Goal: Task Accomplishment & Management: Manage account settings

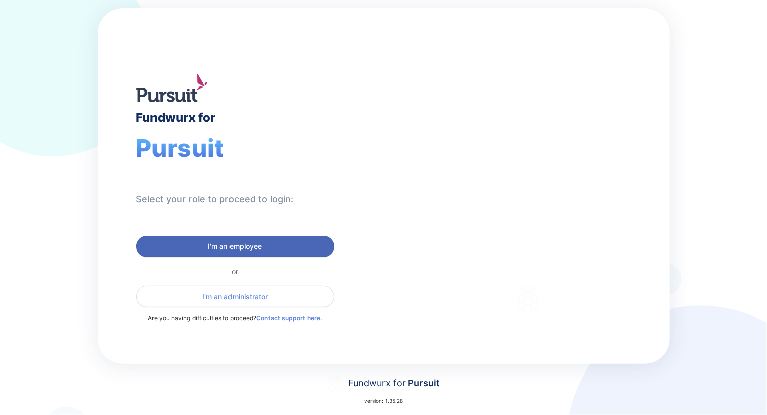
click at [271, 244] on span "I'm an employee" at bounding box center [235, 247] width 185 height 10
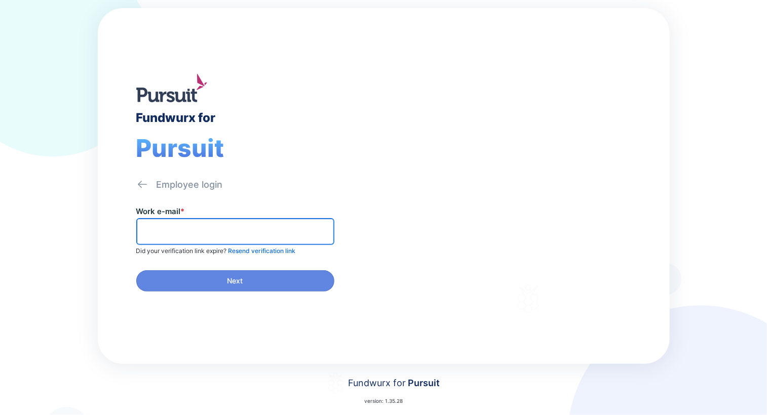
click at [260, 231] on input "text" at bounding box center [235, 232] width 189 height 16
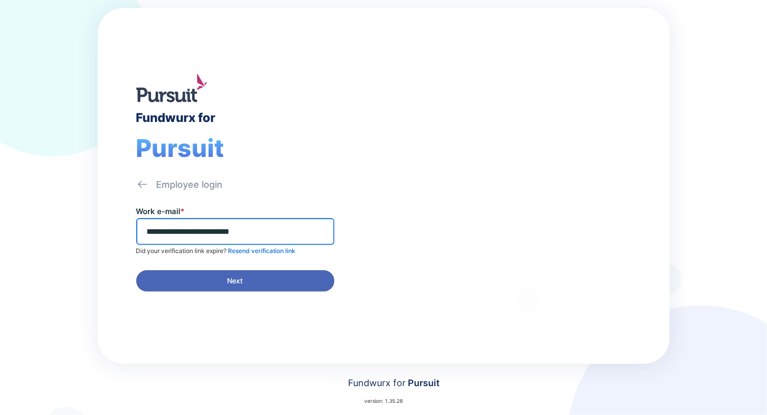
type input "**********"
click at [263, 277] on span "Next" at bounding box center [235, 281] width 185 height 10
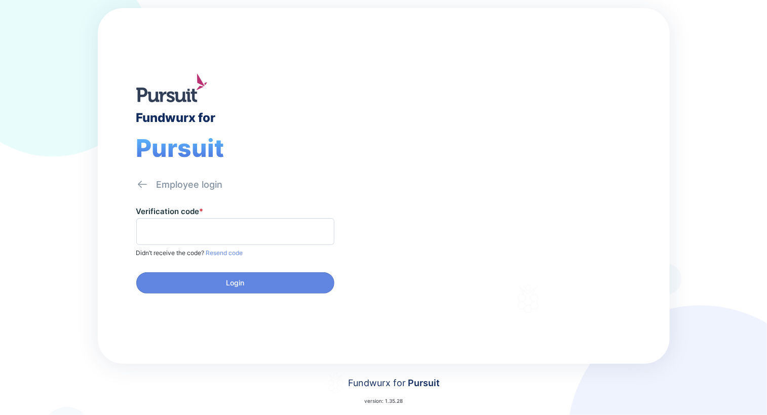
click at [176, 220] on span at bounding box center [235, 231] width 198 height 27
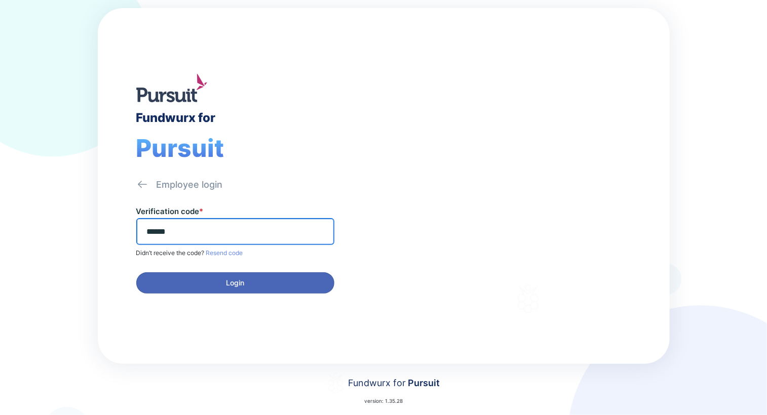
type input "******"
click at [223, 282] on span "Login" at bounding box center [235, 283] width 185 height 10
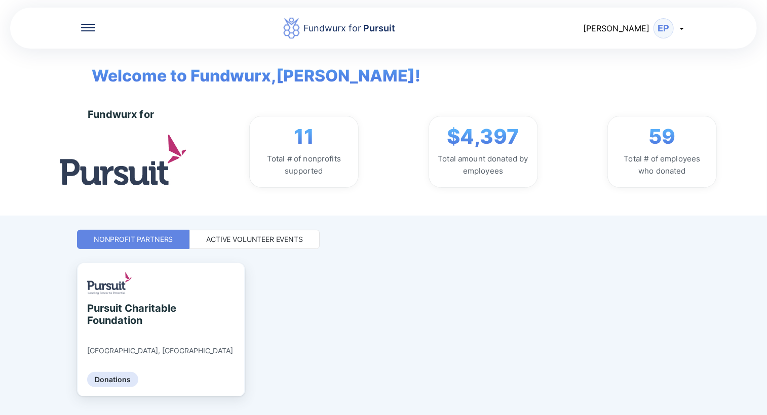
click at [239, 239] on div "Active Volunteer Events" at bounding box center [254, 239] width 97 height 10
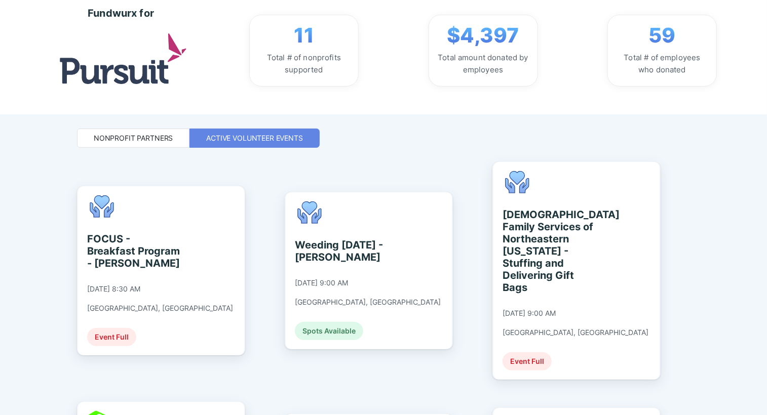
scroll to position [152, 0]
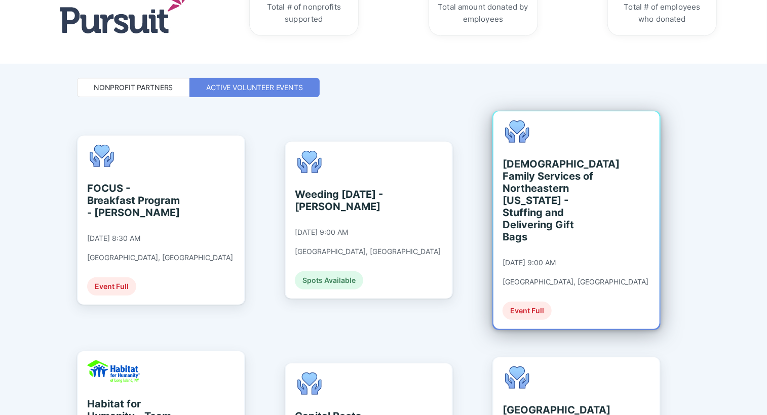
click at [535, 302] on div "Event Full" at bounding box center [526, 311] width 49 height 18
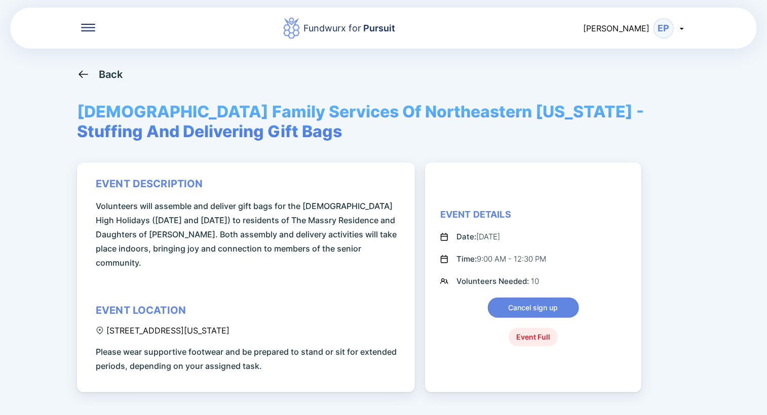
click at [535, 303] on span "Cancel sign up" at bounding box center [533, 308] width 50 height 10
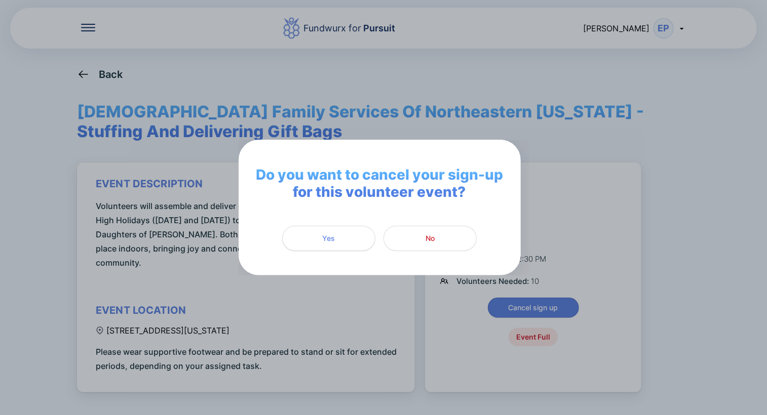
click at [318, 243] on span "Yes" at bounding box center [329, 238] width 80 height 10
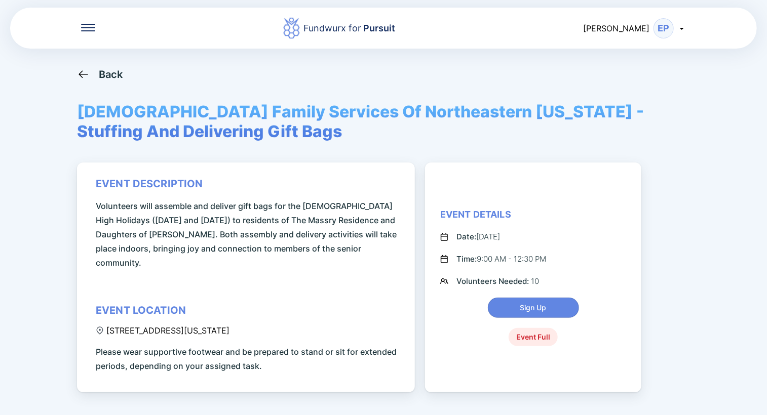
click at [82, 76] on icon at bounding box center [83, 74] width 13 height 13
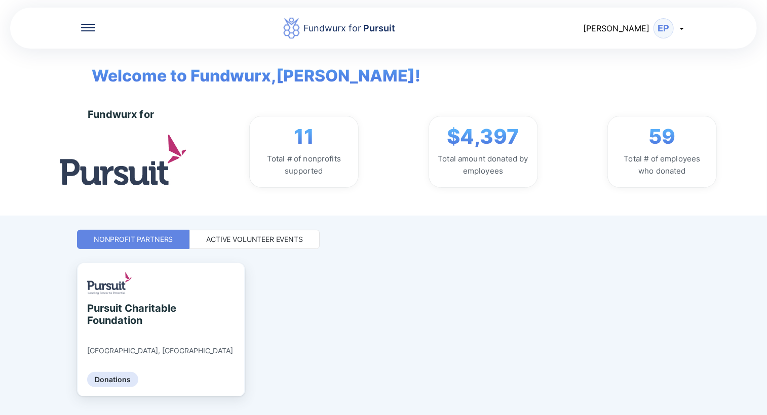
click at [229, 239] on div "Active Volunteer Events" at bounding box center [254, 239] width 97 height 10
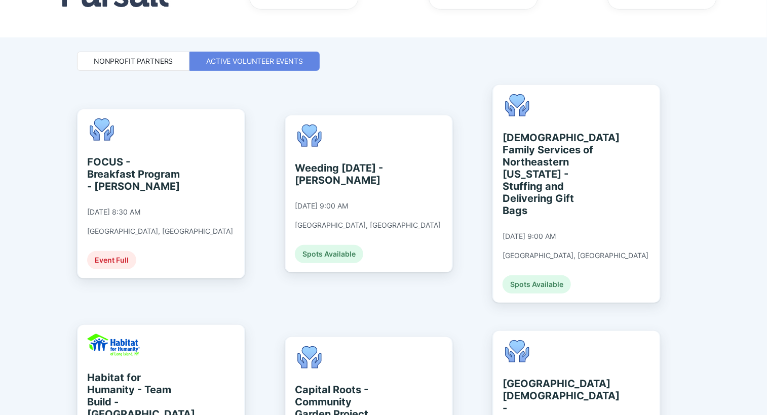
scroll to position [203, 0]
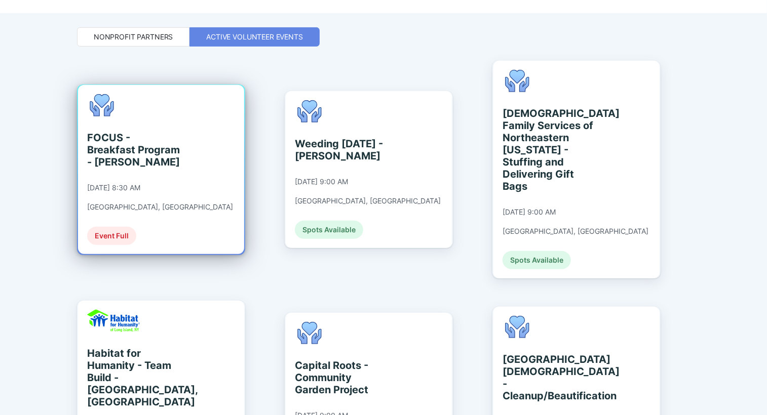
click at [109, 227] on div "Event Full" at bounding box center [111, 236] width 49 height 18
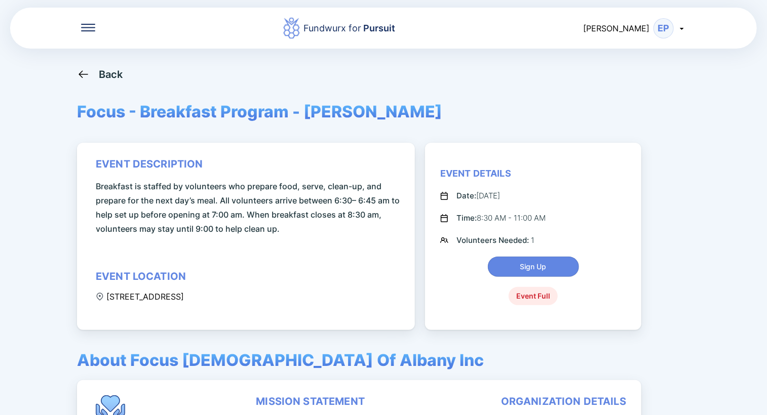
click at [89, 73] on icon at bounding box center [83, 74] width 13 height 13
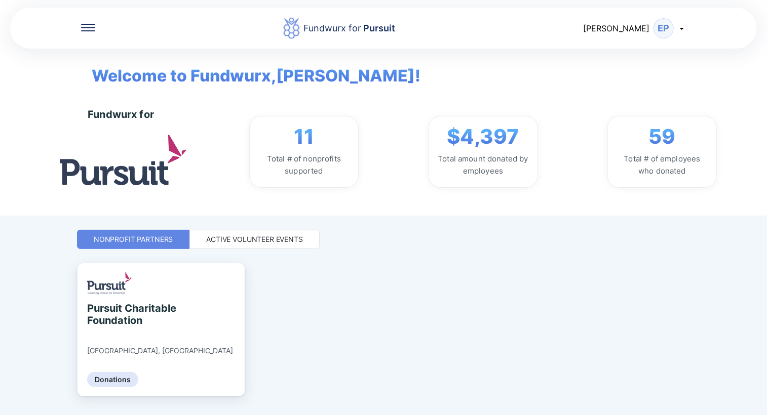
click at [244, 239] on div "Active Volunteer Events" at bounding box center [254, 239] width 97 height 10
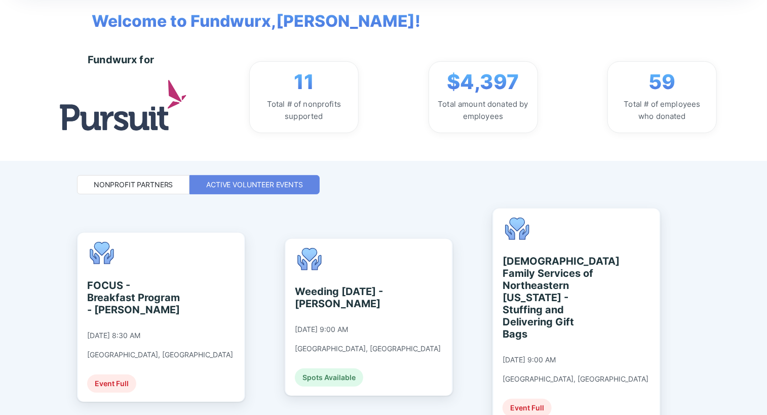
scroll to position [51, 0]
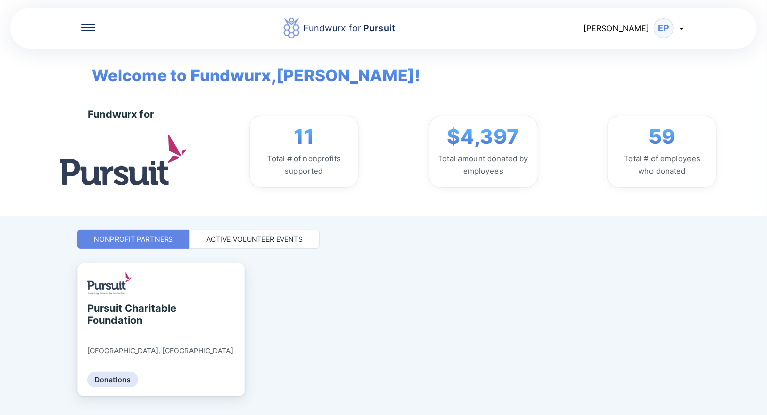
click at [269, 239] on div "Active Volunteer Events" at bounding box center [254, 239] width 97 height 10
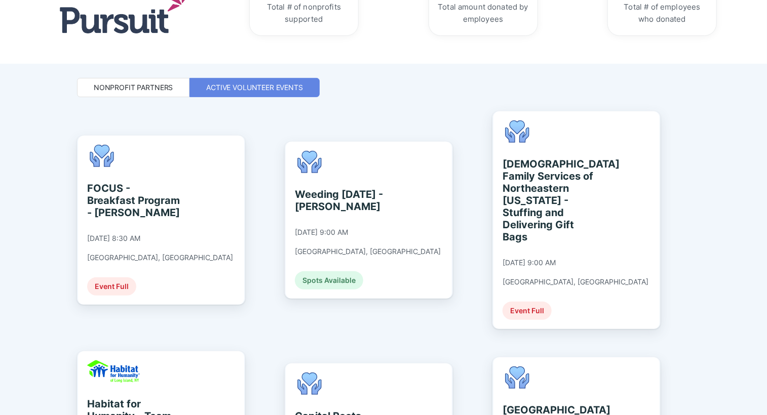
scroll to position [0, 0]
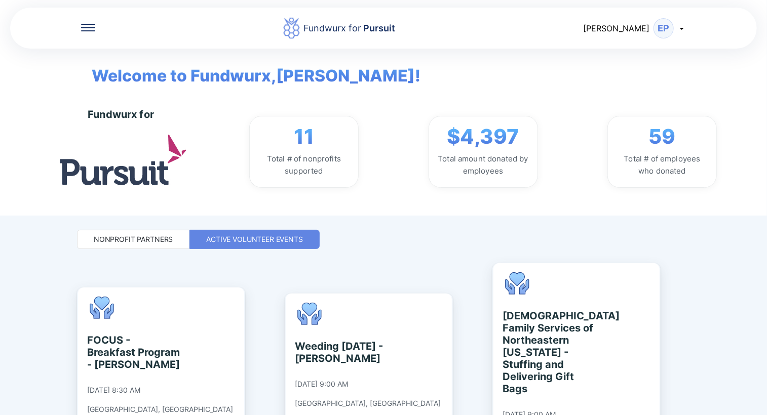
click at [663, 27] on div "EP" at bounding box center [663, 28] width 20 height 20
click at [727, 76] on div "Fundwurx for Pursuit [PERSON_NAME] EP Welcome to Fundwurx, [PERSON_NAME] ! Fund…" at bounding box center [383, 108] width 767 height 216
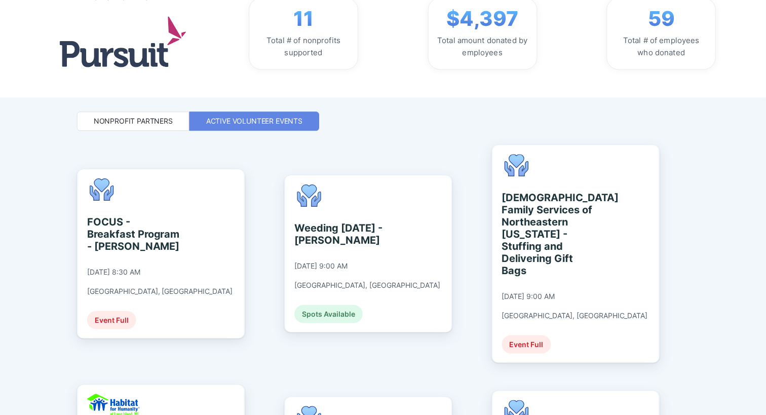
scroll to position [152, 0]
